Goal: Information Seeking & Learning: Learn about a topic

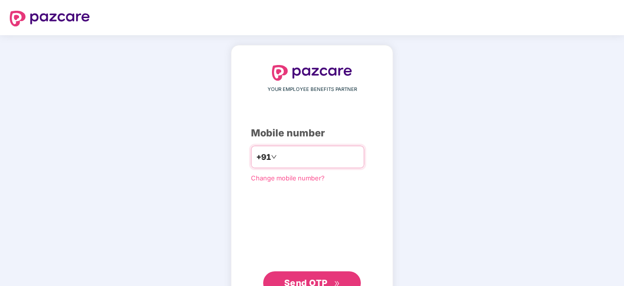
scroll to position [31, 0]
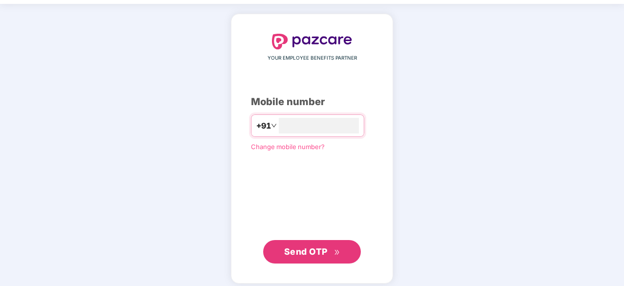
type input "**********"
click at [313, 260] on button "Send OTP" at bounding box center [312, 250] width 98 height 23
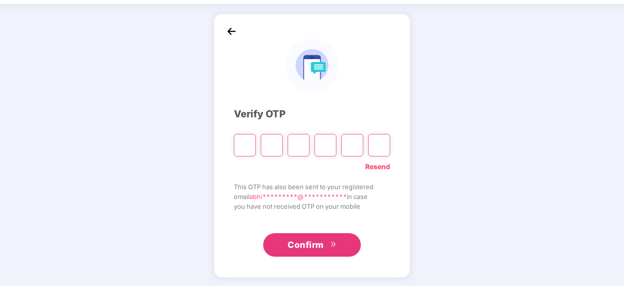
type input "*"
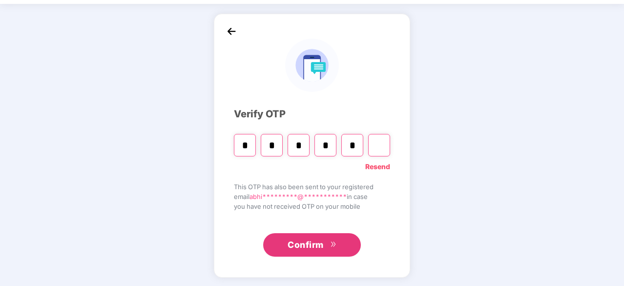
type input "*"
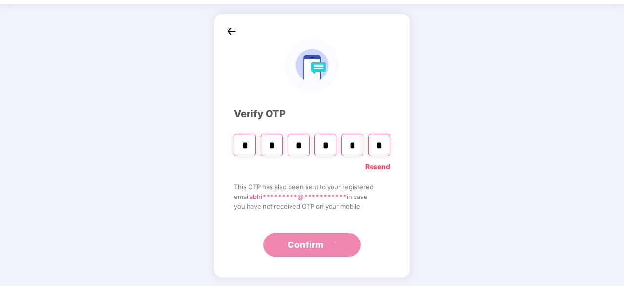
scroll to position [0, 0]
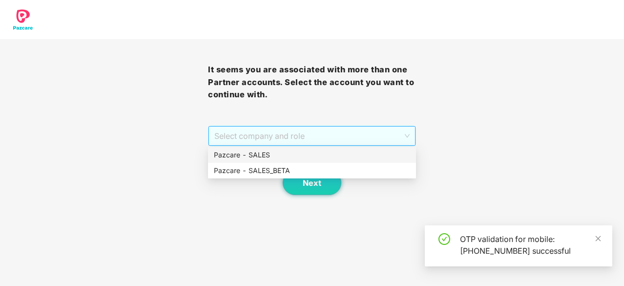
click at [301, 142] on span "Select company and role" at bounding box center [311, 135] width 195 height 19
click at [292, 155] on div "Pazcare - SALES" at bounding box center [312, 154] width 196 height 11
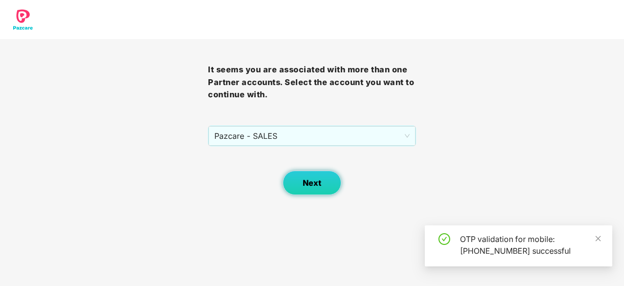
click at [305, 180] on span "Next" at bounding box center [312, 182] width 19 height 9
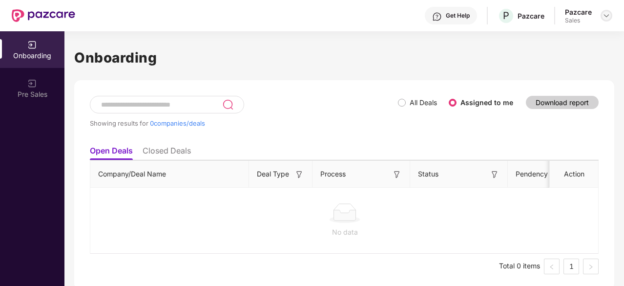
click at [603, 14] on img at bounding box center [607, 16] width 8 height 8
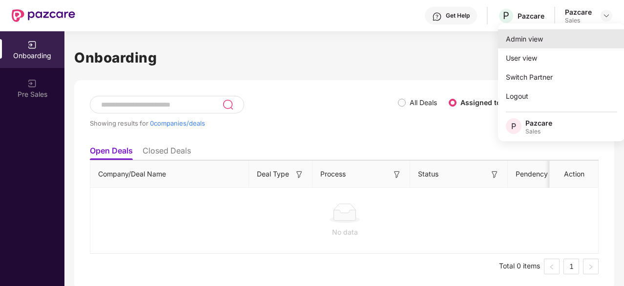
click at [585, 40] on div "Admin view" at bounding box center [561, 38] width 127 height 19
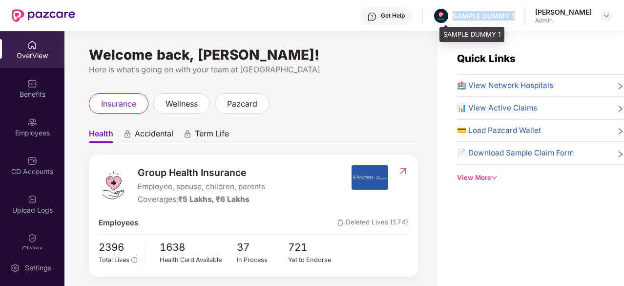
drag, startPoint x: 522, startPoint y: 14, endPoint x: 458, endPoint y: 13, distance: 64.5
click at [458, 13] on div "Get Help SAMPLE DUMMY 1 [PERSON_NAME] Admin" at bounding box center [343, 15] width 537 height 31
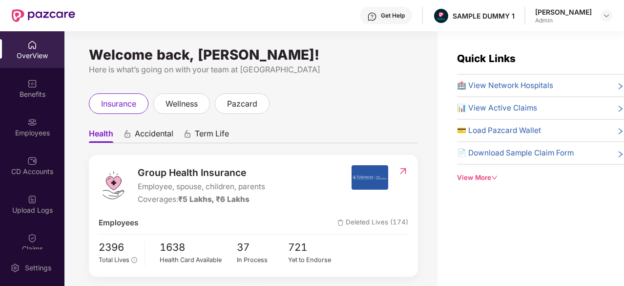
click at [377, 11] on div "Get Help" at bounding box center [386, 16] width 52 height 18
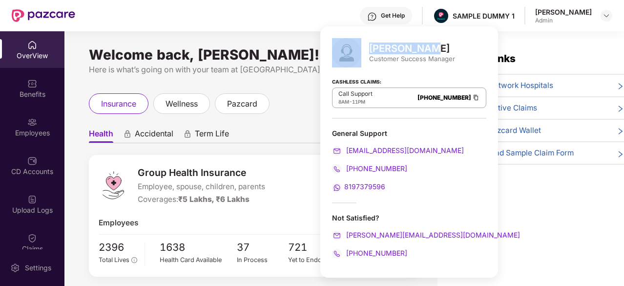
drag, startPoint x: 429, startPoint y: 53, endPoint x: 369, endPoint y: 50, distance: 60.1
click at [369, 50] on div "[PERSON_NAME] Customer Success Manager" at bounding box center [409, 52] width 154 height 29
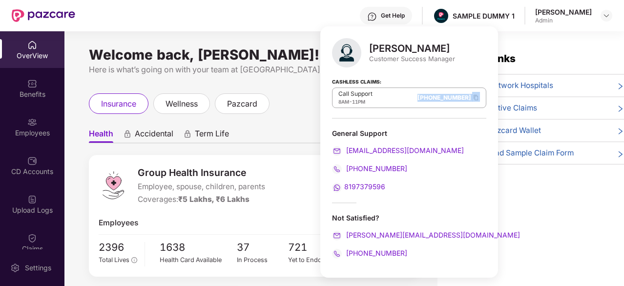
drag, startPoint x: 389, startPoint y: 96, endPoint x: 458, endPoint y: 103, distance: 69.2
click at [458, 103] on div "[PERSON_NAME] Customer Success Manager Cashless Claims: Call Support 8AM - 11PM…" at bounding box center [409, 151] width 178 height 251
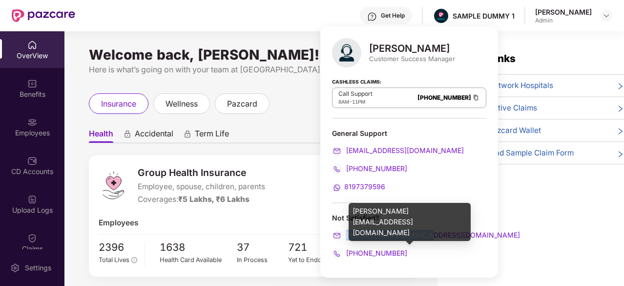
drag, startPoint x: 436, startPoint y: 233, endPoint x: 346, endPoint y: 236, distance: 90.4
click at [346, 236] on div "[PERSON_NAME][EMAIL_ADDRESS][DOMAIN_NAME]" at bounding box center [409, 235] width 154 height 11
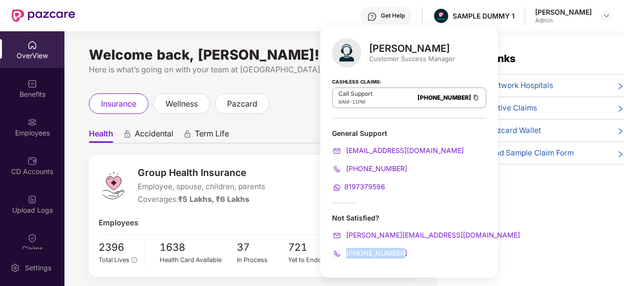
drag, startPoint x: 401, startPoint y: 251, endPoint x: 348, endPoint y: 249, distance: 53.8
click at [348, 249] on div "[PHONE_NUMBER]" at bounding box center [409, 253] width 154 height 11
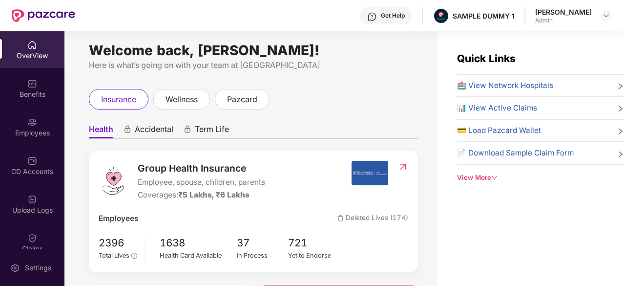
scroll to position [4, 0]
click at [182, 101] on span "wellness" at bounding box center [182, 100] width 32 height 12
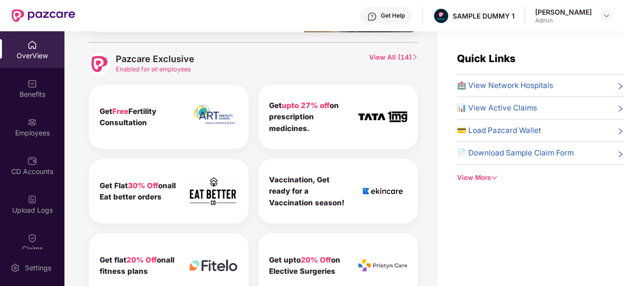
scroll to position [471, 0]
click at [395, 58] on span "View All ( 14 )" at bounding box center [393, 63] width 49 height 22
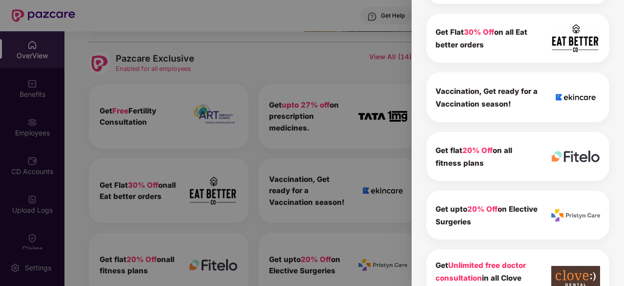
scroll to position [0, 0]
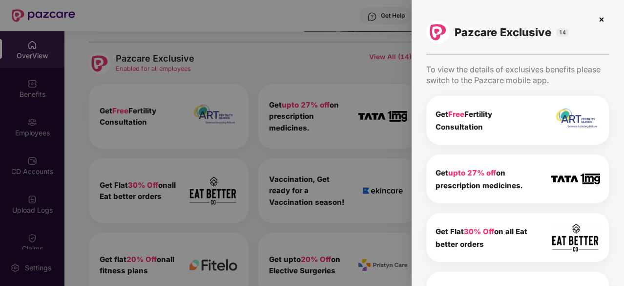
click at [600, 16] on img at bounding box center [602, 20] width 16 height 16
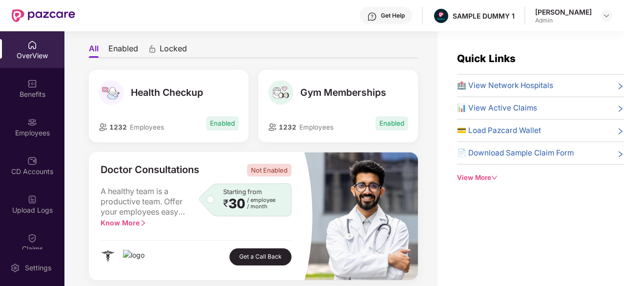
scroll to position [63, 0]
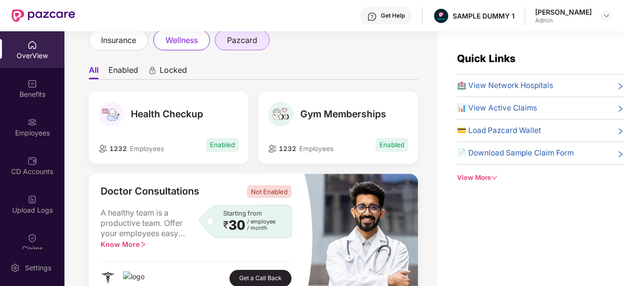
click at [241, 45] on span "pazcard" at bounding box center [242, 40] width 30 height 12
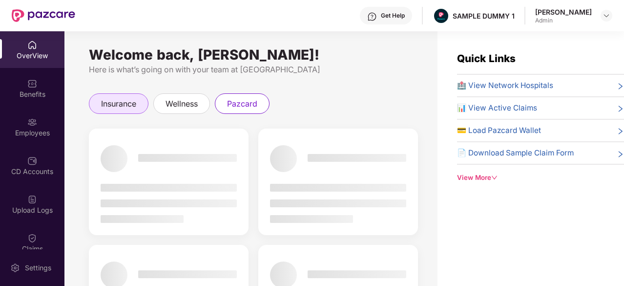
click at [125, 110] on div "insurance" at bounding box center [119, 103] width 60 height 21
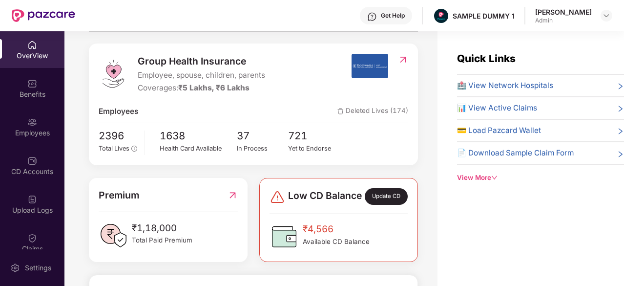
scroll to position [68, 0]
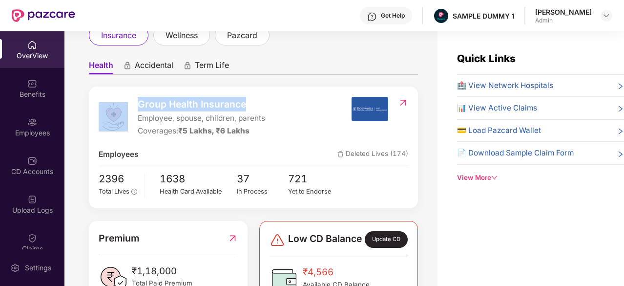
drag, startPoint x: 260, startPoint y: 103, endPoint x: 119, endPoint y: 105, distance: 141.1
click at [119, 105] on div "Group Health Insurance Employee, spouse, children, parents Coverages: ₹5 Lakhs,…" at bounding box center [225, 117] width 252 height 41
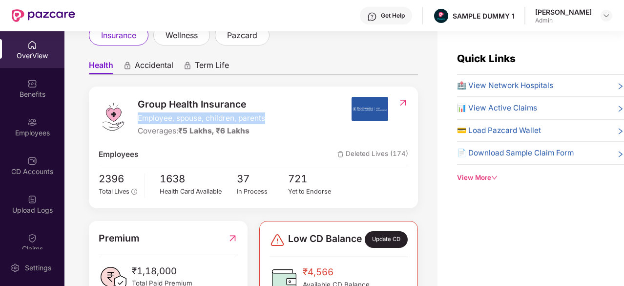
drag, startPoint x: 272, startPoint y: 115, endPoint x: 137, endPoint y: 120, distance: 135.8
click at [137, 120] on div "Group Health Insurance Employee, spouse, children, parents Coverages: ₹5 Lakhs,…" at bounding box center [225, 117] width 252 height 41
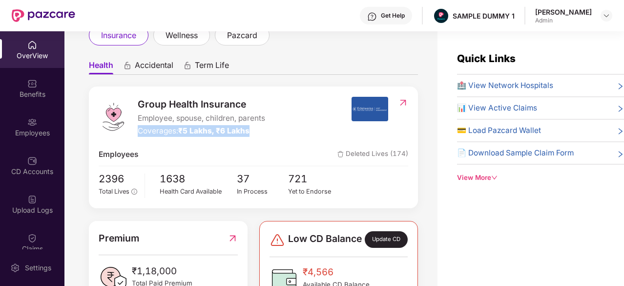
drag, startPoint x: 260, startPoint y: 133, endPoint x: 139, endPoint y: 133, distance: 121.1
click at [139, 133] on div "Coverages: ₹5 Lakhs, ₹6 Lakhs" at bounding box center [201, 131] width 127 height 12
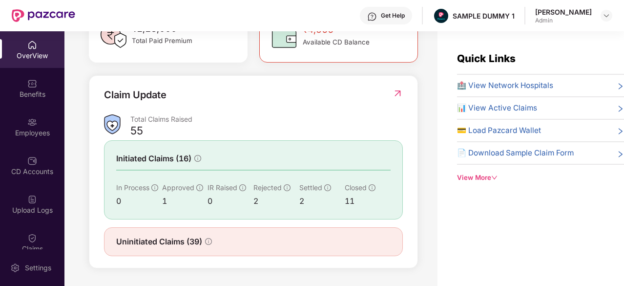
scroll to position [316, 0]
drag, startPoint x: 195, startPoint y: 124, endPoint x: 132, endPoint y: 119, distance: 63.2
click at [132, 119] on div "Total Claims Raised" at bounding box center [266, 118] width 272 height 9
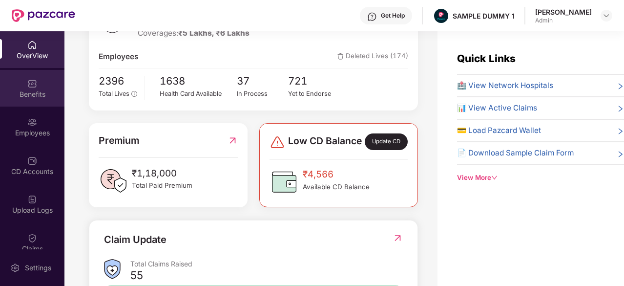
click at [42, 87] on div "Benefits" at bounding box center [32, 88] width 64 height 37
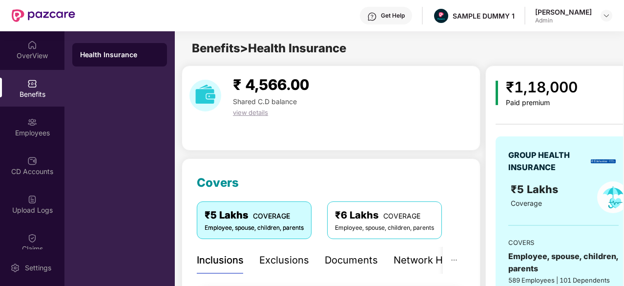
scroll to position [131, 0]
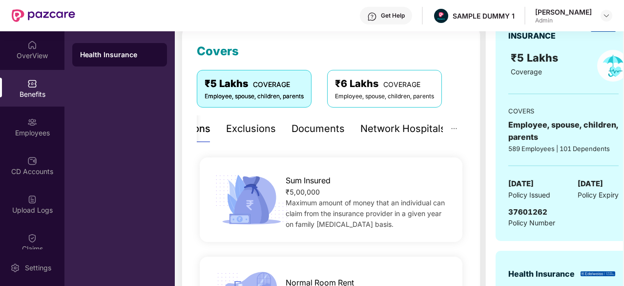
click at [273, 129] on div "Exclusions" at bounding box center [251, 128] width 50 height 15
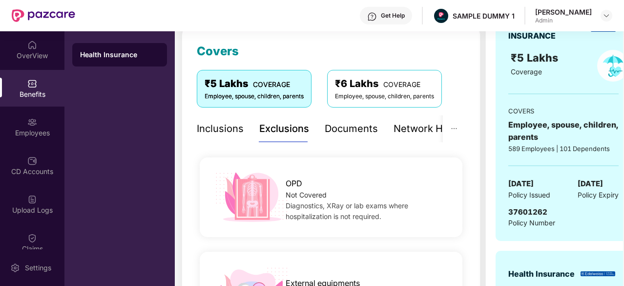
click at [222, 138] on div "Inclusions" at bounding box center [220, 128] width 47 height 27
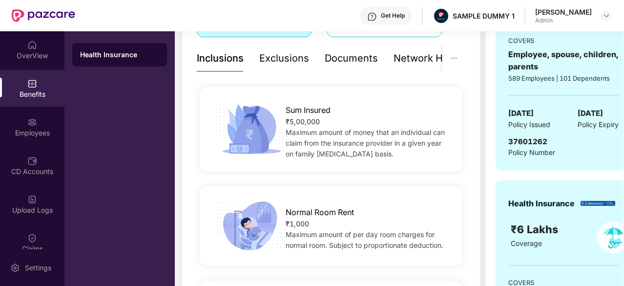
scroll to position [190, 0]
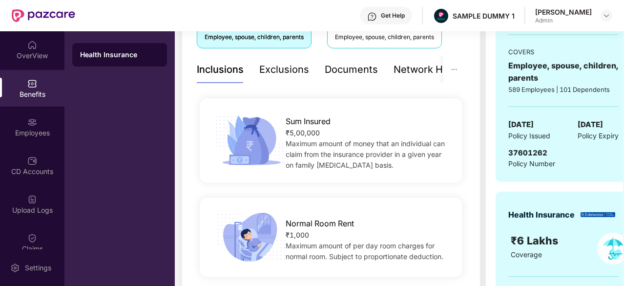
click at [279, 65] on div "Exclusions" at bounding box center [284, 69] width 50 height 15
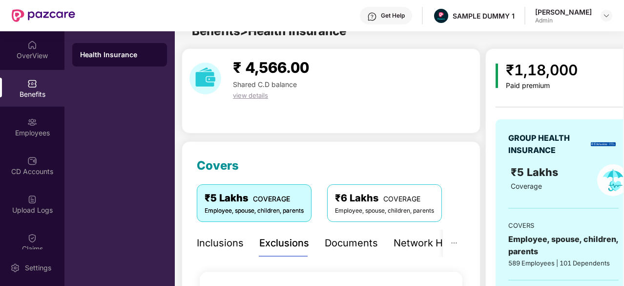
scroll to position [79, 0]
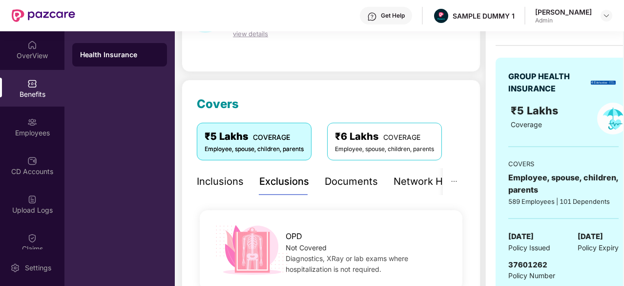
click at [344, 183] on div "Documents" at bounding box center [351, 181] width 53 height 15
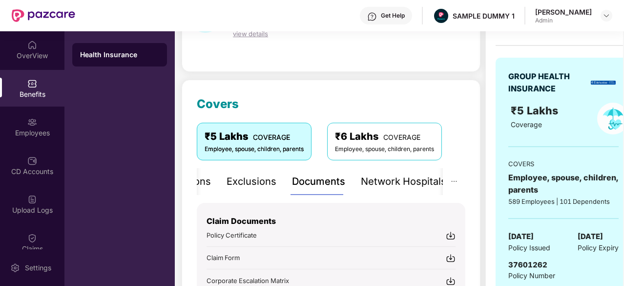
scroll to position [170, 0]
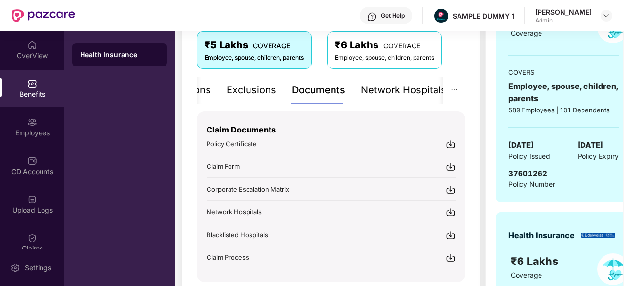
click at [450, 144] on img at bounding box center [451, 144] width 10 height 10
click at [421, 90] on div "Network Hospitals" at bounding box center [402, 90] width 85 height 15
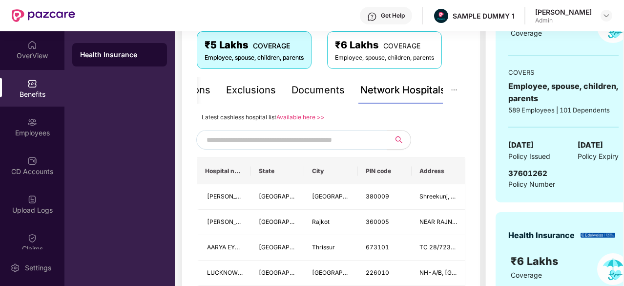
click at [250, 142] on input "text" at bounding box center [290, 139] width 167 height 15
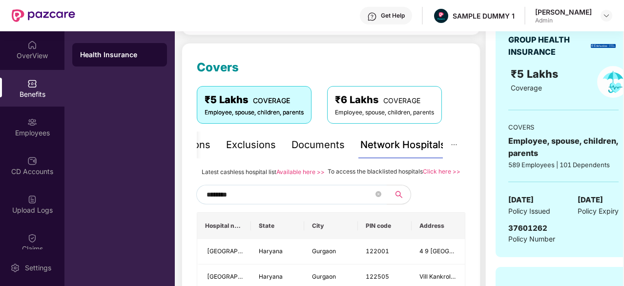
scroll to position [108, 0]
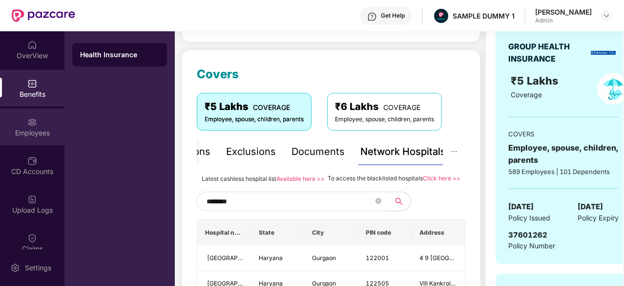
type input "********"
click at [36, 116] on div "Employees" at bounding box center [32, 126] width 64 height 37
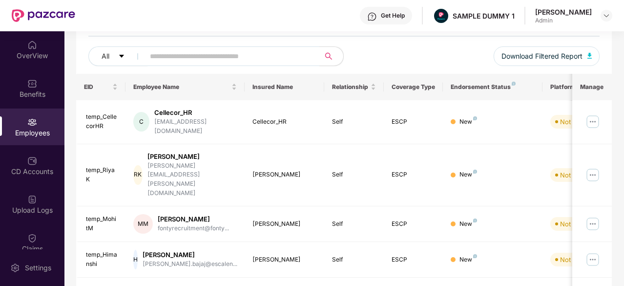
scroll to position [0, 0]
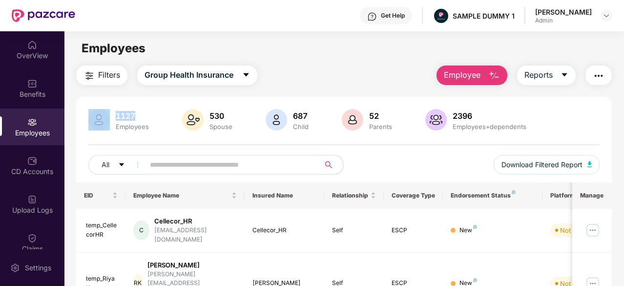
drag, startPoint x: 157, startPoint y: 115, endPoint x: 112, endPoint y: 108, distance: 45.4
click at [491, 74] on img "button" at bounding box center [494, 76] width 12 height 12
click at [545, 74] on span "Reports" at bounding box center [538, 75] width 28 height 12
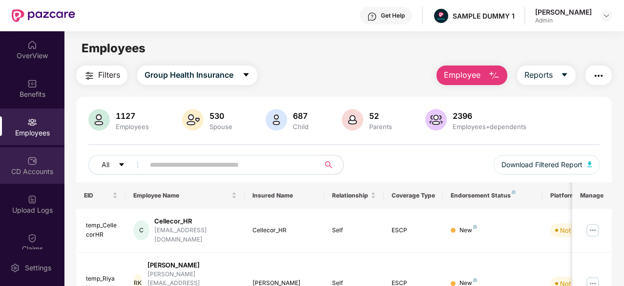
click at [44, 161] on div "CD Accounts" at bounding box center [32, 165] width 64 height 37
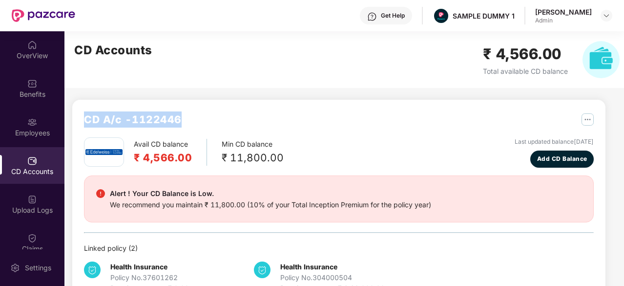
drag, startPoint x: 190, startPoint y: 120, endPoint x: 80, endPoint y: 113, distance: 110.6
click at [80, 113] on div "CD A/c - 1122446 Avail CD balance ₹ 4,566.00 Min CD balance ₹ 11,800.00 Last up…" at bounding box center [338, 203] width 533 height 206
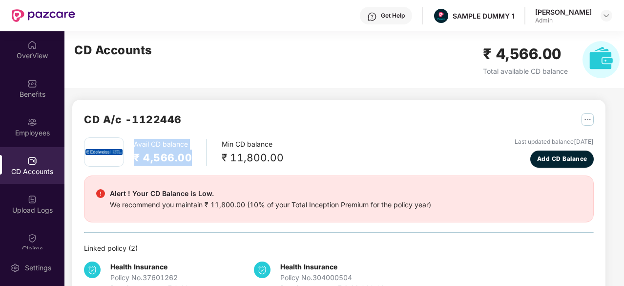
drag, startPoint x: 197, startPoint y: 152, endPoint x: 132, endPoint y: 146, distance: 65.7
click at [132, 146] on div "Avail CD balance ₹ 4,566.00 Min CD balance ₹ 11,800.00" at bounding box center [184, 151] width 200 height 29
click at [559, 164] on button "Add CD Balance" at bounding box center [561, 158] width 63 height 17
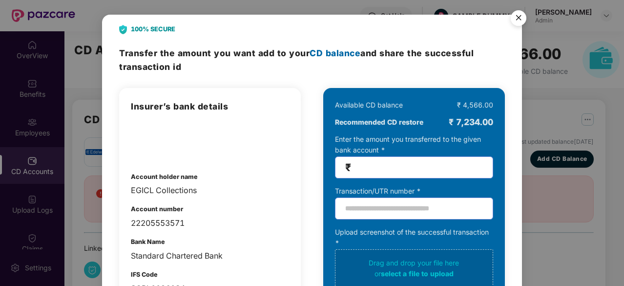
click at [520, 22] on img "Close" at bounding box center [518, 19] width 27 height 27
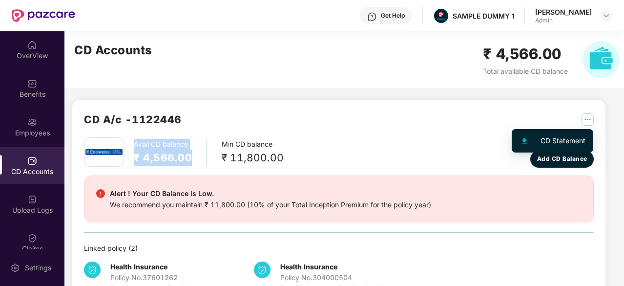
click at [588, 122] on img "button" at bounding box center [588, 119] width 12 height 12
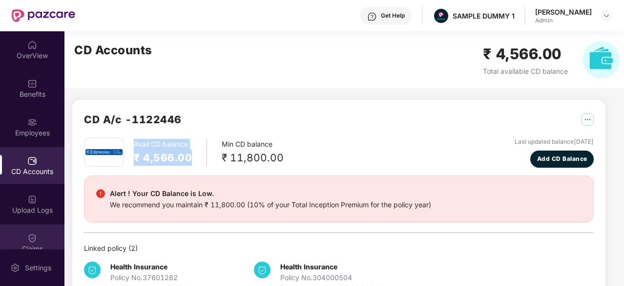
scroll to position [33, 0]
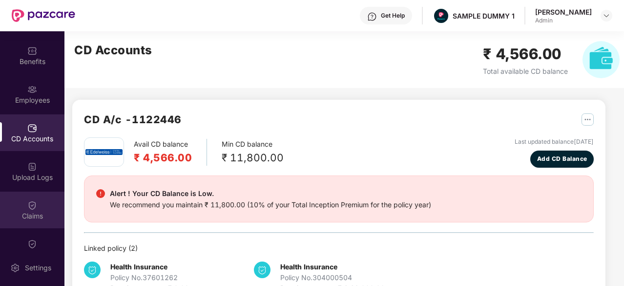
click at [28, 211] on div "Claims" at bounding box center [32, 216] width 64 height 10
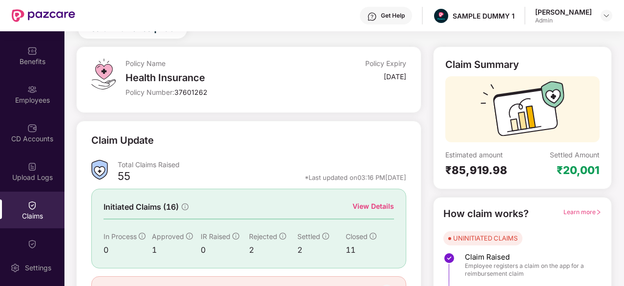
scroll to position [74, 0]
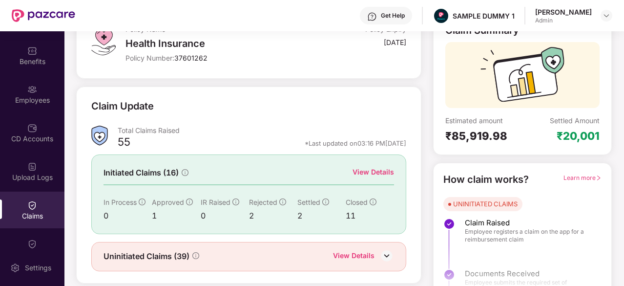
click at [392, 172] on div "View Details" at bounding box center [374, 172] width 42 height 11
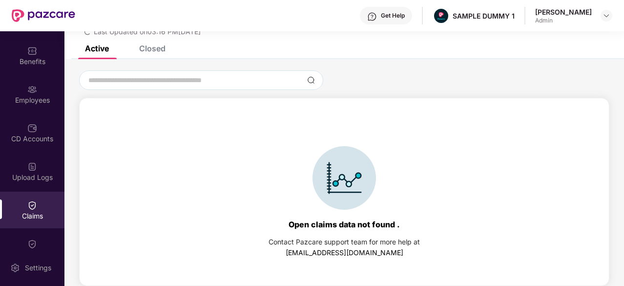
scroll to position [0, 0]
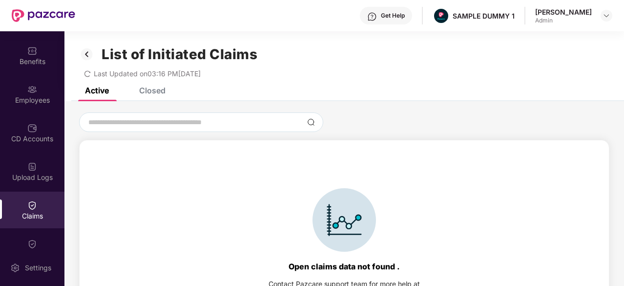
click at [157, 90] on div "Closed" at bounding box center [152, 90] width 26 height 10
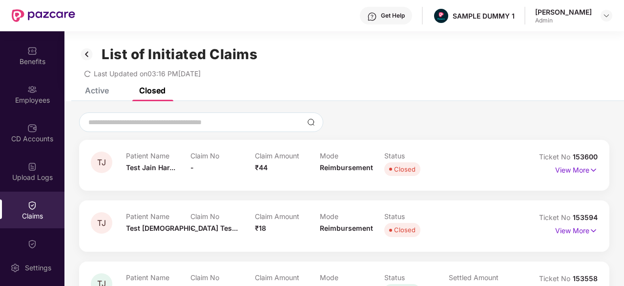
scroll to position [34, 0]
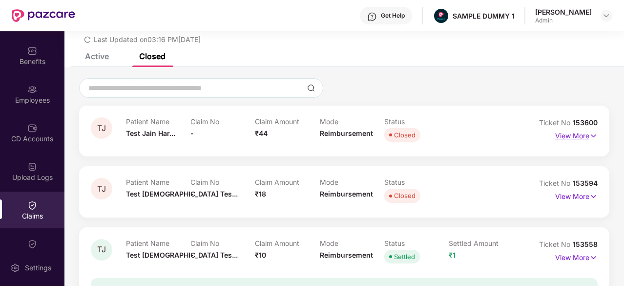
click at [582, 138] on p "View More" at bounding box center [576, 134] width 42 height 13
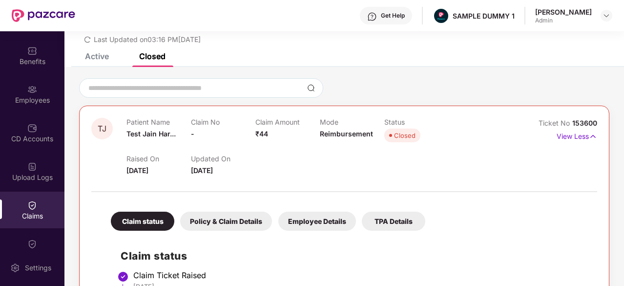
scroll to position [166, 0]
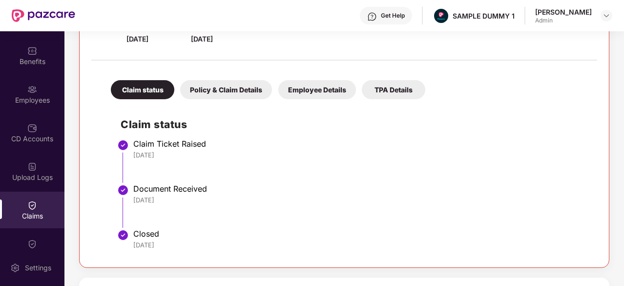
click at [221, 86] on div "Policy & Claim Details" at bounding box center [226, 89] width 92 height 19
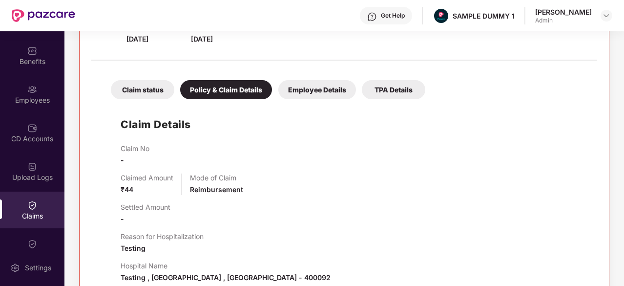
click at [334, 91] on div "Employee Details" at bounding box center [317, 89] width 78 height 19
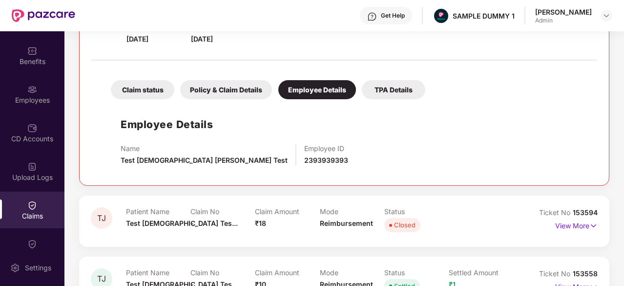
click at [381, 92] on div "TPA Details" at bounding box center [393, 89] width 63 height 19
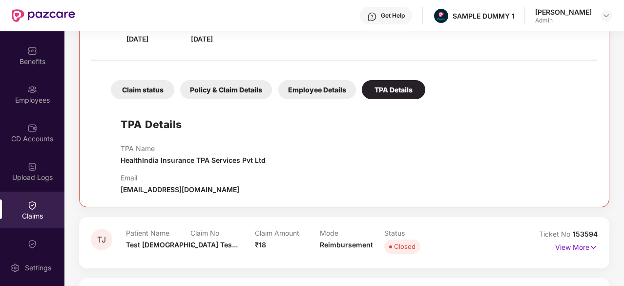
click at [244, 86] on div "Policy & Claim Details" at bounding box center [226, 89] width 92 height 19
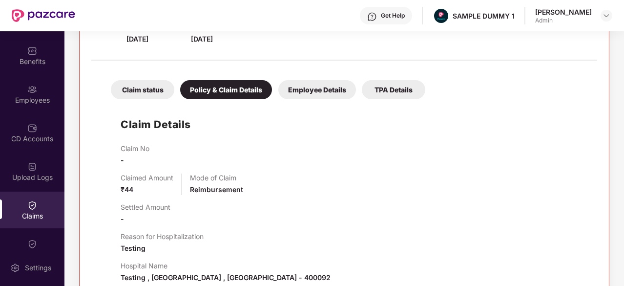
scroll to position [225, 0]
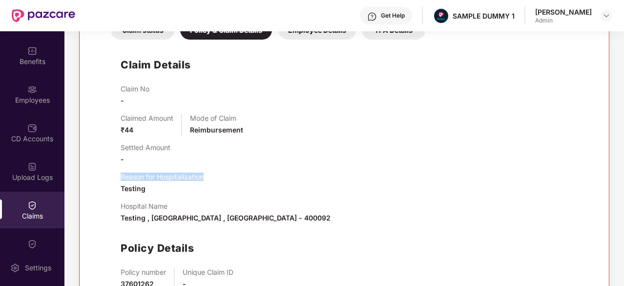
drag, startPoint x: 206, startPoint y: 178, endPoint x: 117, endPoint y: 172, distance: 89.6
click at [117, 172] on div "Claim Details Claim No - Claimed Amount ₹44 Mode of Claim Reimbursement Settled…" at bounding box center [344, 185] width 486 height 282
drag, startPoint x: 183, startPoint y: 205, endPoint x: 117, endPoint y: 204, distance: 65.4
click at [117, 204] on div "Claim Details Claim No - Claimed Amount ₹44 Mode of Claim Reimbursement Settled…" at bounding box center [344, 185] width 486 height 282
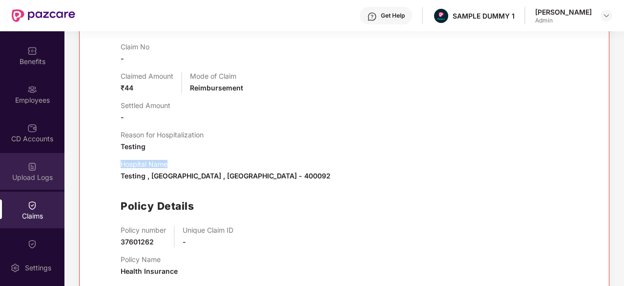
scroll to position [0, 0]
